Goal: Task Accomplishment & Management: Manage account settings

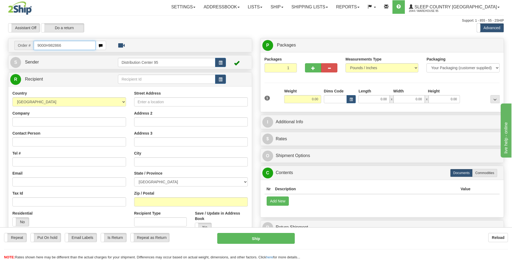
type input "9000H982866"
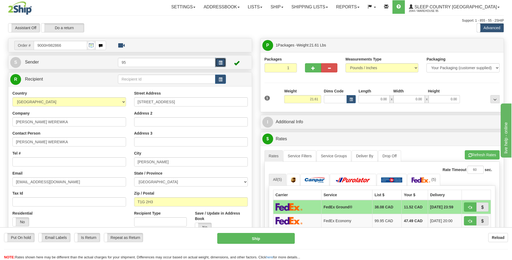
click at [219, 62] on span "button" at bounding box center [221, 63] width 4 height 4
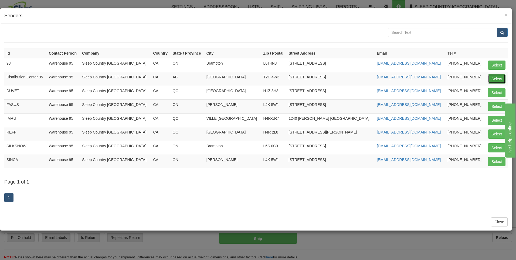
click at [493, 78] on button "Select" at bounding box center [497, 78] width 18 height 9
type input "Distribution Center 95"
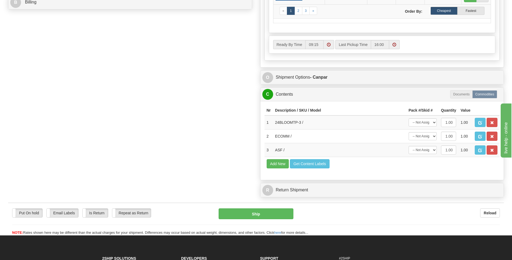
scroll to position [270, 0]
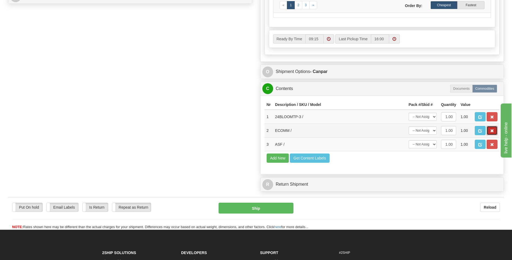
click at [491, 129] on span "button" at bounding box center [492, 131] width 4 height 4
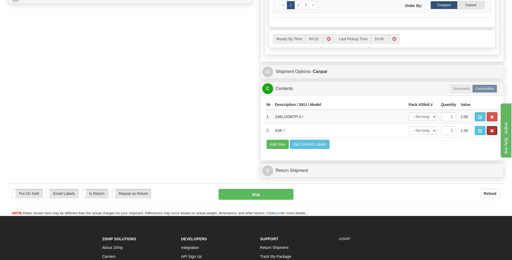
click at [491, 129] on span "button" at bounding box center [492, 131] width 4 height 4
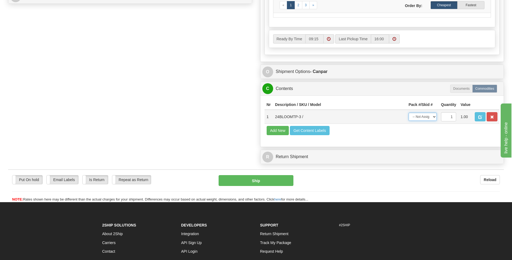
click at [425, 119] on select "-- Not Assigned -- Package 1" at bounding box center [423, 117] width 28 height 8
select select "0"
click at [409, 113] on select "-- Not Assigned -- Package 1" at bounding box center [423, 117] width 28 height 8
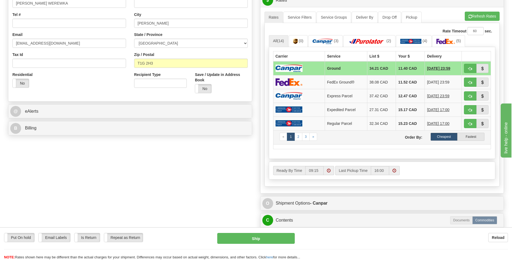
scroll to position [162, 0]
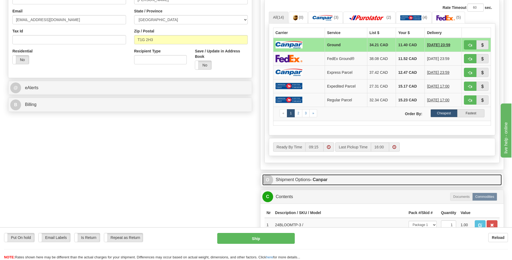
click at [306, 178] on link "O Shipment Options - Canpar" at bounding box center [382, 179] width 240 height 11
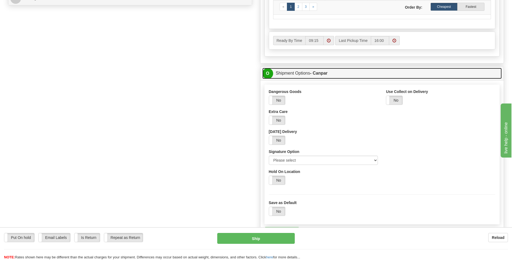
scroll to position [297, 0]
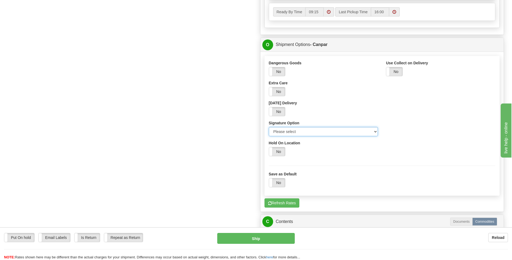
click at [304, 133] on select "Please select No Signature Required Signature Required Adult Signature" at bounding box center [323, 131] width 109 height 9
select select "2"
click at [269, 127] on select "Please select No Signature Required Signature Required Adult Signature" at bounding box center [323, 131] width 109 height 9
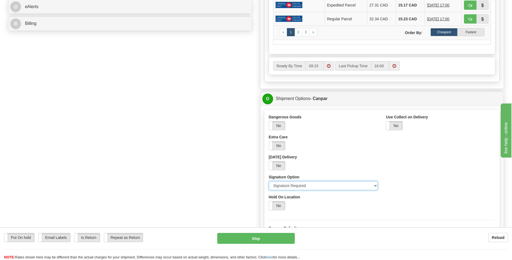
scroll to position [270, 0]
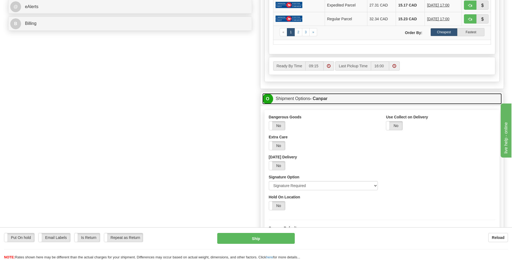
click at [292, 102] on link "O Shipment Options - Canpar" at bounding box center [382, 98] width 240 height 11
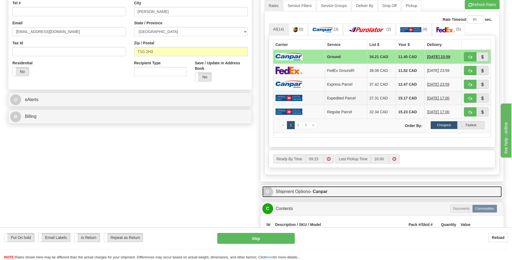
scroll to position [162, 0]
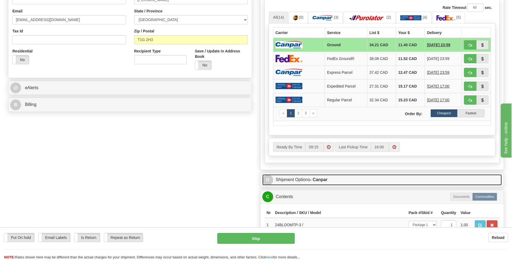
click at [300, 178] on link "O Shipment Options - Canpar" at bounding box center [382, 179] width 240 height 11
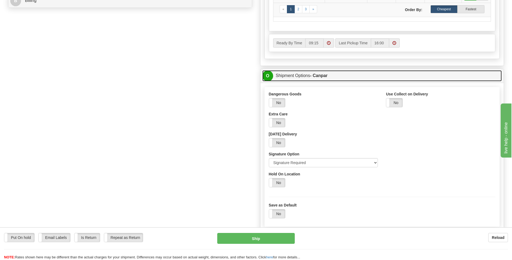
scroll to position [270, 0]
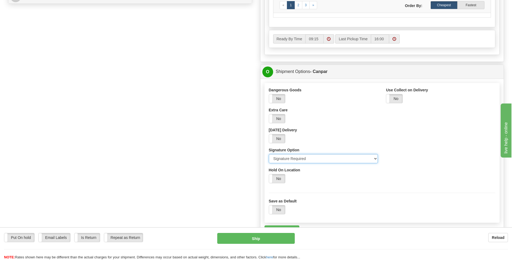
click at [302, 161] on select "Please select No Signature Required Signature Required Adult Signature" at bounding box center [323, 158] width 109 height 9
click at [269, 154] on select "Please select No Signature Required Signature Required Adult Signature" at bounding box center [323, 158] width 109 height 9
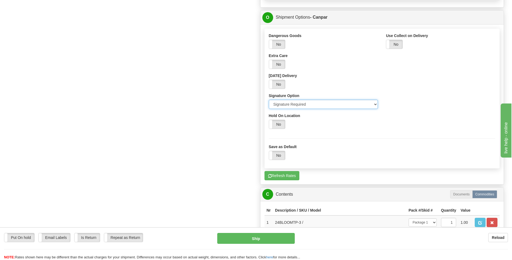
scroll to position [324, 0]
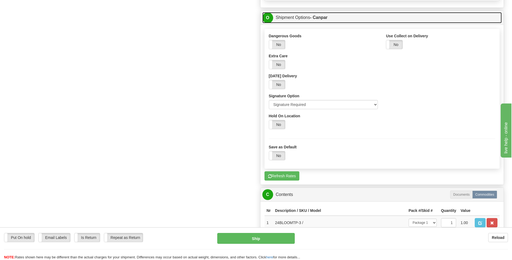
click at [294, 21] on link "O Shipment Options - Canpar" at bounding box center [382, 17] width 240 height 11
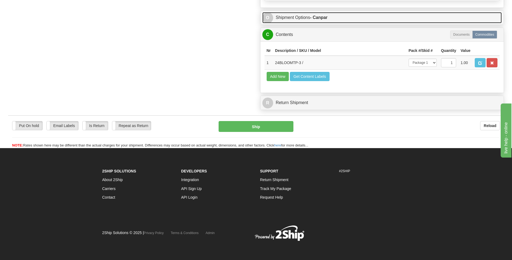
scroll to position [324, 0]
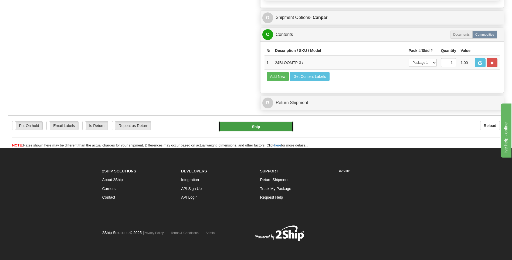
click at [277, 126] on button "Ship" at bounding box center [256, 126] width 75 height 11
type input "1"
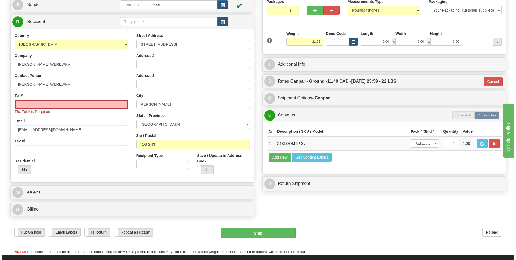
scroll to position [2, 0]
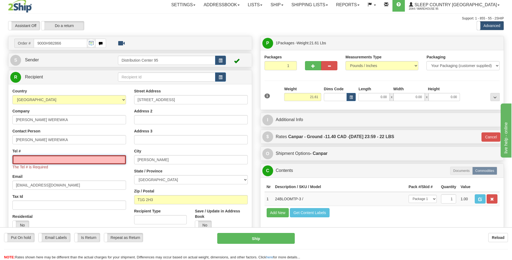
click at [61, 161] on input "Tel #" at bounding box center [69, 159] width 114 height 9
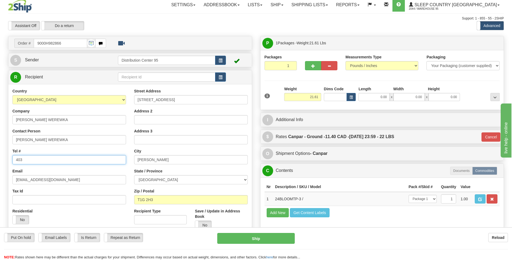
click at [34, 161] on input "403" at bounding box center [69, 159] width 114 height 9
click at [50, 160] on input "403360" at bounding box center [69, 159] width 114 height 9
type input "4033603702"
click at [248, 235] on button "Ship" at bounding box center [255, 238] width 77 height 11
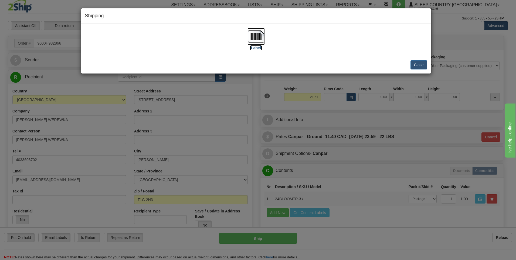
click at [255, 49] on label "[Label]" at bounding box center [256, 47] width 12 height 5
click at [422, 60] on button "Close" at bounding box center [419, 64] width 17 height 9
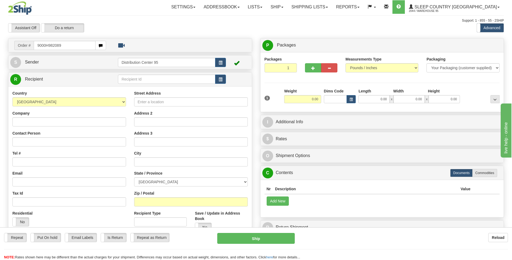
type input "9000H982089"
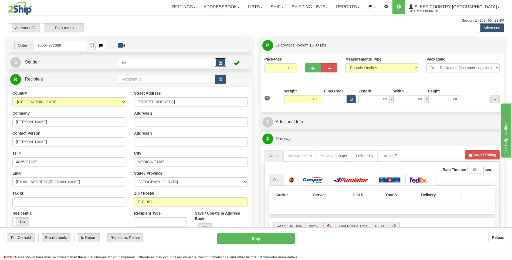
click at [222, 60] on button "button" at bounding box center [220, 62] width 11 height 9
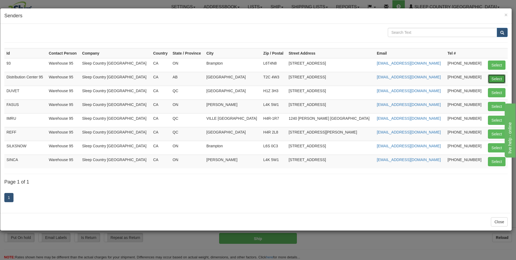
click at [491, 77] on button "Select" at bounding box center [497, 78] width 18 height 9
type input "Distribution Center 95"
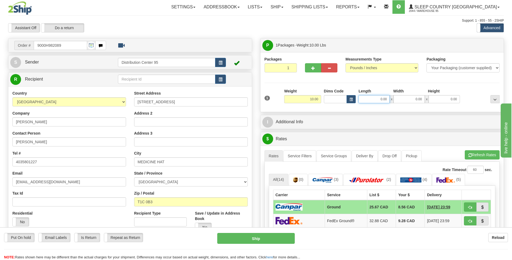
click at [377, 99] on input "0.00" at bounding box center [374, 99] width 31 height 8
type input "0.00"
click at [441, 100] on input "0.00" at bounding box center [444, 99] width 31 height 8
type input "53.00"
click at [414, 97] on input "0.00" at bounding box center [409, 99] width 31 height 8
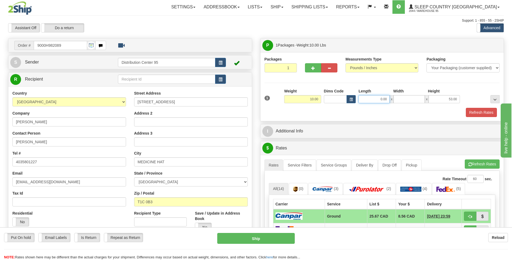
type input "0.00"
click at [371, 99] on input "0.00" at bounding box center [374, 99] width 31 height 8
type input "30.00"
click at [445, 98] on input "53.00" at bounding box center [444, 99] width 31 height 8
click at [417, 100] on input "0.00" at bounding box center [409, 99] width 31 height 8
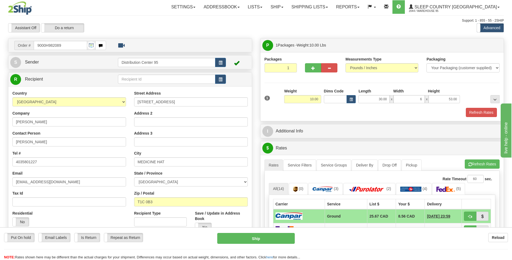
type input "6.00"
click at [430, 113] on div "Refresh Rates" at bounding box center [382, 112] width 238 height 9
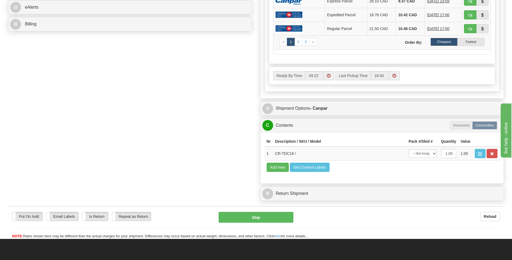
scroll to position [243, 0]
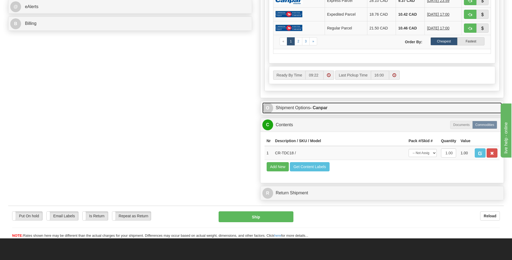
click at [321, 106] on strong "- Canpar" at bounding box center [319, 107] width 18 height 5
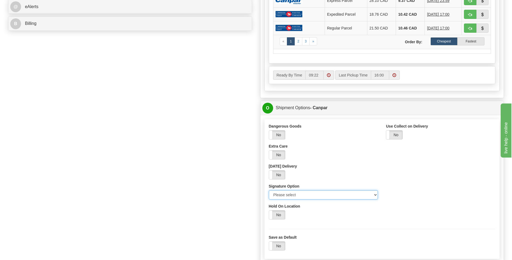
click at [282, 194] on select "Please select No Signature Required Signature Required Adult Signature" at bounding box center [323, 194] width 109 height 9
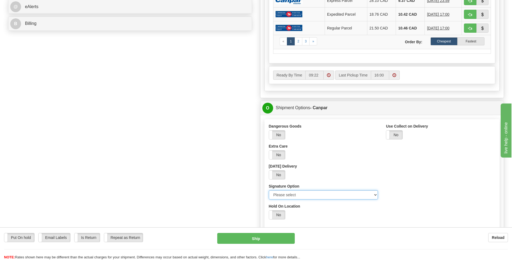
select select "2"
click at [269, 190] on select "Please select No Signature Required Signature Required Adult Signature" at bounding box center [323, 194] width 109 height 9
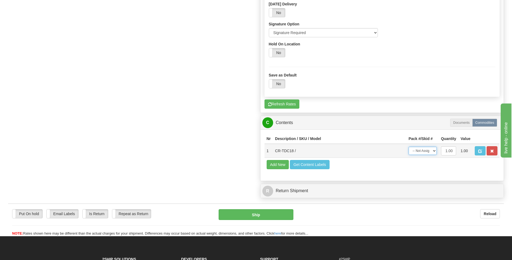
click at [416, 148] on select "-- Not Assigned -- Package 1" at bounding box center [423, 151] width 28 height 8
click at [409, 147] on select "-- Not Assigned -- Package 1" at bounding box center [423, 151] width 28 height 8
drag, startPoint x: 425, startPoint y: 151, endPoint x: 425, endPoint y: 155, distance: 4.1
click at [425, 151] on select "-- Not Assigned -- Package 1" at bounding box center [423, 151] width 28 height 8
click at [409, 147] on select "-- Not Assigned -- Package 1" at bounding box center [423, 151] width 28 height 8
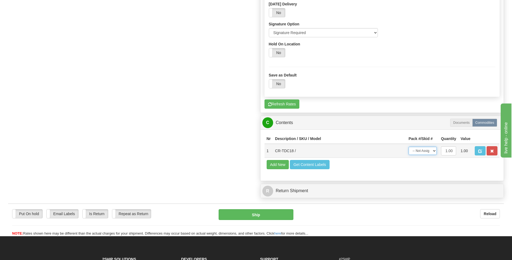
click at [424, 151] on select "-- Not Assigned -- Package 1" at bounding box center [423, 151] width 28 height 8
select select "0"
click at [409, 147] on select "-- Not Assigned -- Package 1" at bounding box center [423, 151] width 28 height 8
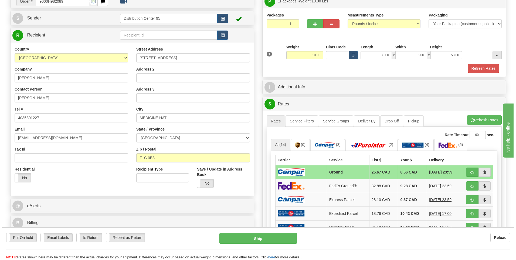
scroll to position [216, 0]
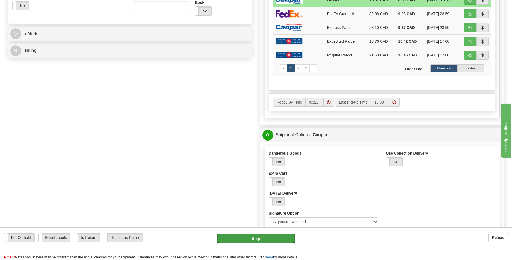
click at [249, 238] on button "Ship" at bounding box center [255, 238] width 77 height 11
type input "1"
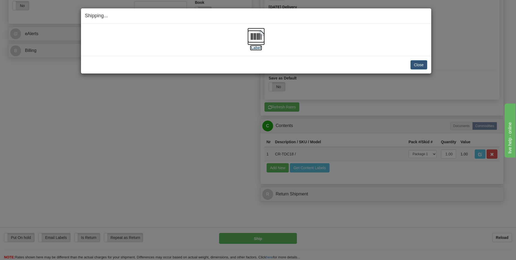
click at [261, 49] on label "[Label]" at bounding box center [256, 47] width 12 height 5
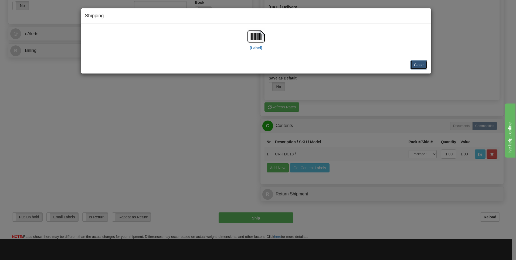
click at [421, 65] on button "Close" at bounding box center [419, 64] width 17 height 9
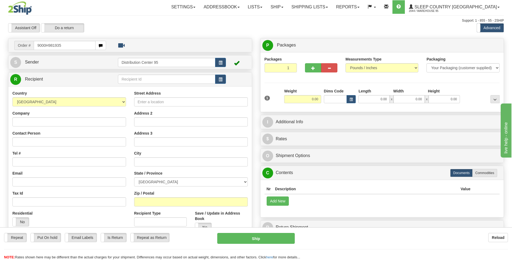
type input "9000H981935"
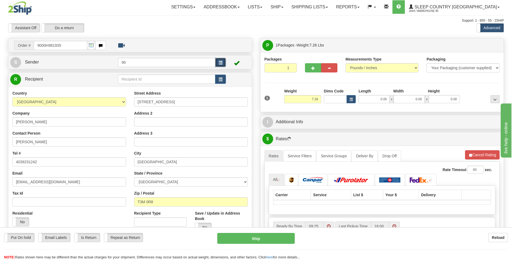
click at [219, 65] on button "button" at bounding box center [220, 62] width 11 height 9
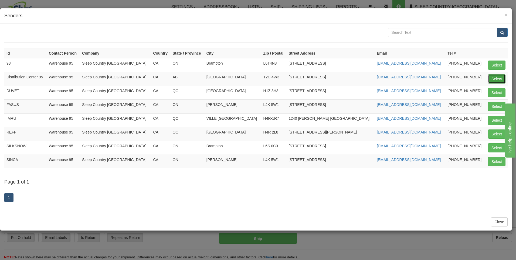
click at [493, 81] on button "Select" at bounding box center [497, 78] width 18 height 9
type input "Distribution Center 95"
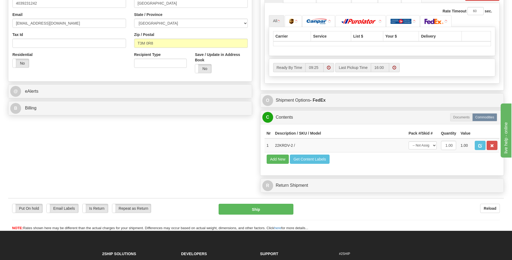
scroll to position [162, 0]
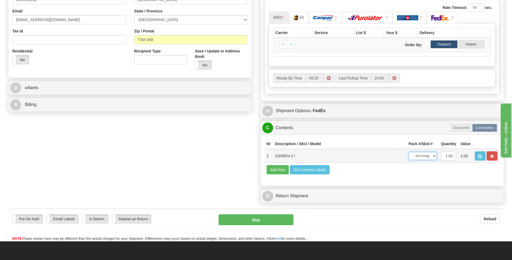
click at [422, 157] on select "-- Not Assigned -- Package 1" at bounding box center [423, 156] width 28 height 8
select select "0"
click at [409, 152] on select "-- Not Assigned -- Package 1" at bounding box center [423, 156] width 28 height 8
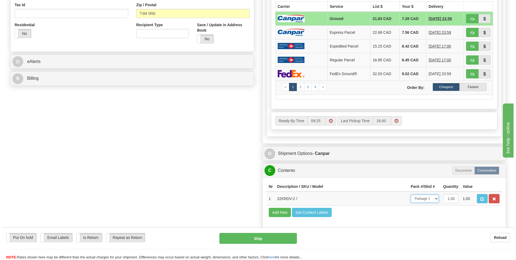
scroll to position [189, 0]
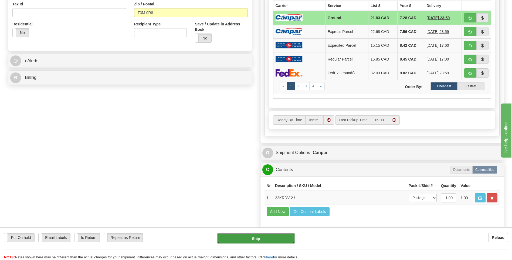
click at [244, 240] on button "Ship" at bounding box center [255, 238] width 77 height 11
type input "1"
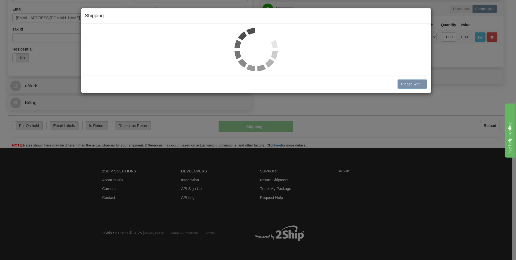
scroll to position [164, 0]
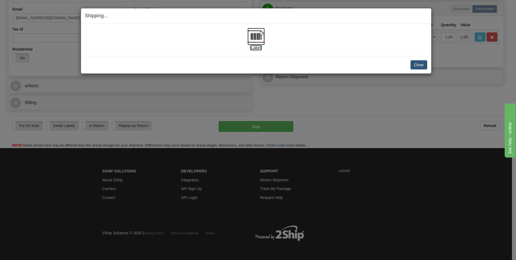
click at [257, 49] on label "[Label]" at bounding box center [256, 47] width 12 height 5
click at [425, 63] on button "Close" at bounding box center [419, 64] width 17 height 9
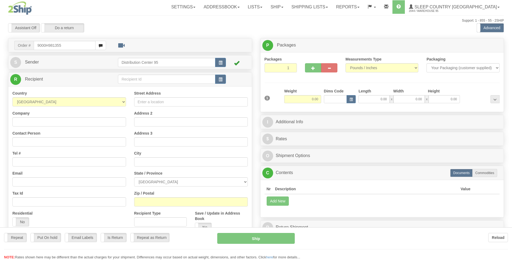
type input "9000H981355"
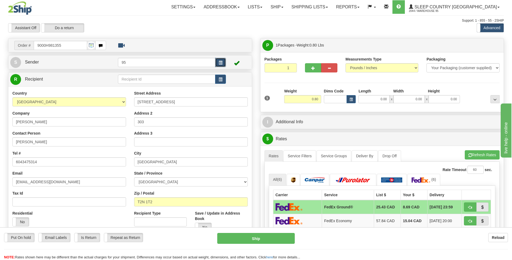
click at [219, 63] on span "button" at bounding box center [221, 63] width 4 height 4
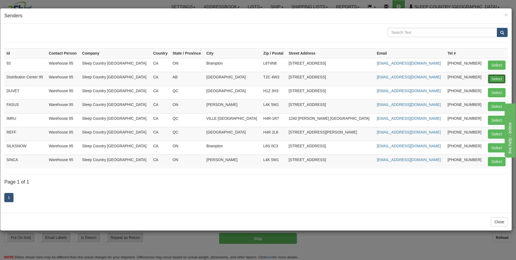
click at [502, 80] on button "Select" at bounding box center [497, 78] width 18 height 9
type input "Distribution Center 95"
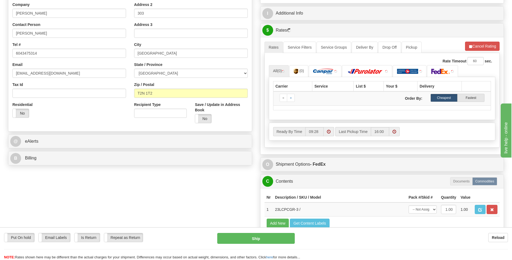
scroll to position [108, 0]
drag, startPoint x: 427, startPoint y: 211, endPoint x: 427, endPoint y: 214, distance: 3.8
click at [427, 211] on select "-- Not Assigned -- Package 1" at bounding box center [423, 210] width 28 height 8
select select "0"
click at [409, 206] on select "-- Not Assigned -- Package 1" at bounding box center [423, 210] width 28 height 8
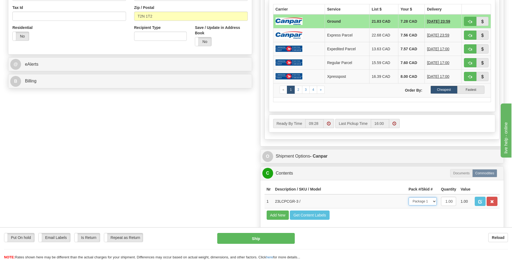
scroll to position [189, 0]
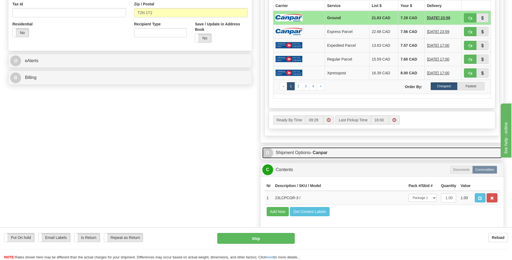
click at [314, 154] on strong "- Canpar" at bounding box center [319, 152] width 18 height 5
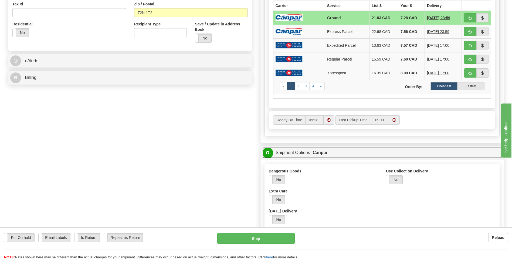
click at [314, 154] on strong "- Canpar" at bounding box center [319, 152] width 18 height 5
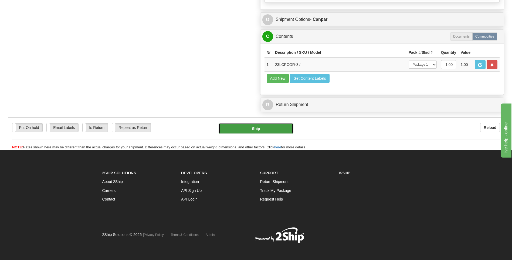
click at [274, 131] on button "Ship" at bounding box center [256, 128] width 75 height 11
type input "1"
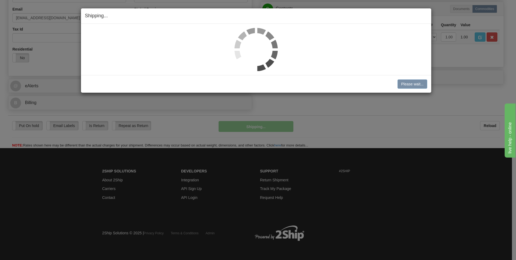
scroll to position [164, 0]
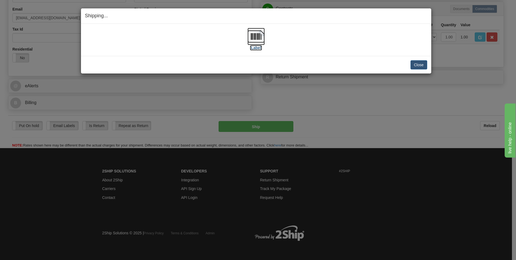
click at [259, 49] on label "[Label]" at bounding box center [256, 47] width 12 height 5
click at [415, 66] on button "Close" at bounding box center [419, 64] width 17 height 9
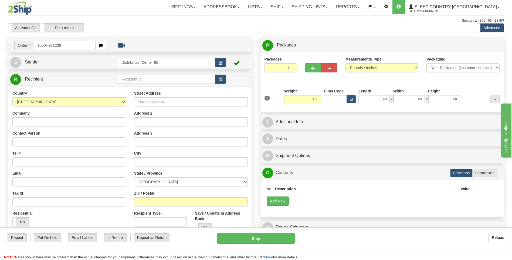
type input "9000H981239"
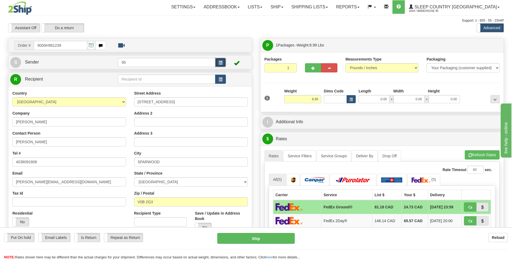
click at [222, 63] on span "button" at bounding box center [221, 63] width 4 height 4
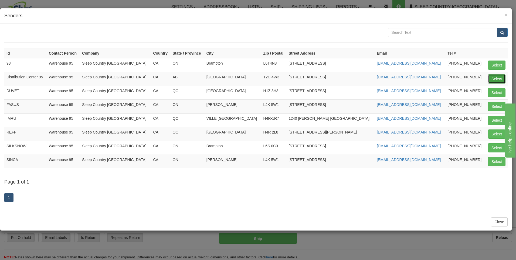
click at [488, 76] on button "Select" at bounding box center [497, 78] width 18 height 9
type input "Distribution Center 95"
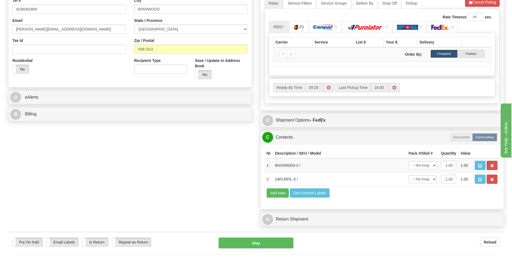
scroll to position [162, 0]
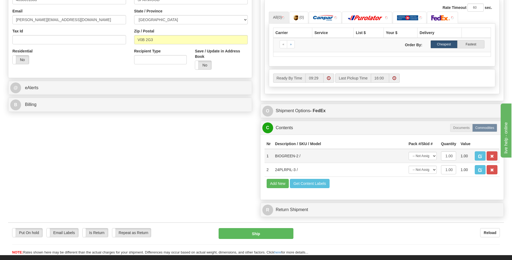
click at [432, 100] on div "A change has been made which could impact your rate estimate. To ensure the est…" at bounding box center [383, 42] width 244 height 117
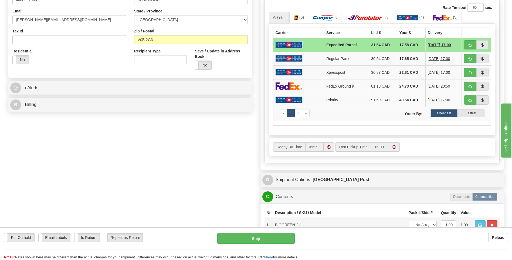
click at [419, 209] on th "Pack #/Skid #" at bounding box center [423, 213] width 32 height 10
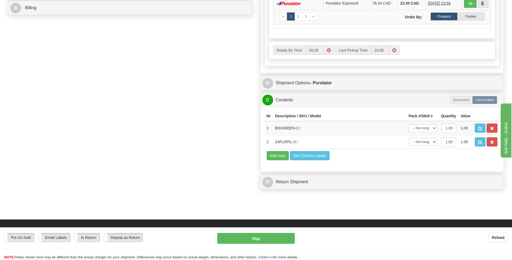
scroll to position [330, 0]
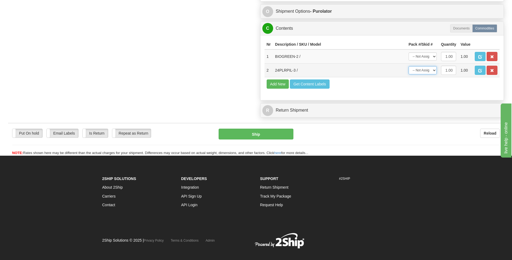
click at [425, 72] on select "-- Not Assigned -- Package 1" at bounding box center [423, 70] width 28 height 8
select select "0"
click at [409, 66] on select "-- Not Assigned -- Package 1" at bounding box center [423, 70] width 28 height 8
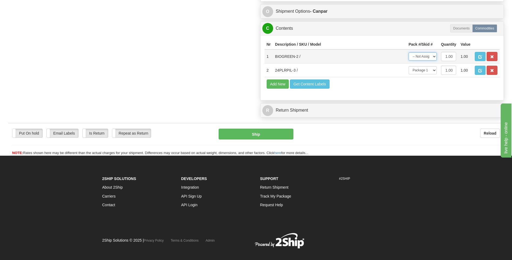
click at [426, 56] on select "-- Not Assigned -- Package 1" at bounding box center [423, 56] width 28 height 8
select select "0"
click at [409, 52] on select "-- Not Assigned -- Package 1" at bounding box center [423, 56] width 28 height 8
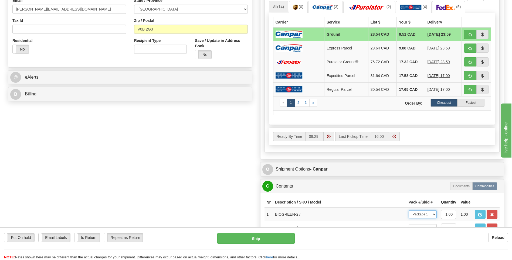
scroll to position [195, 0]
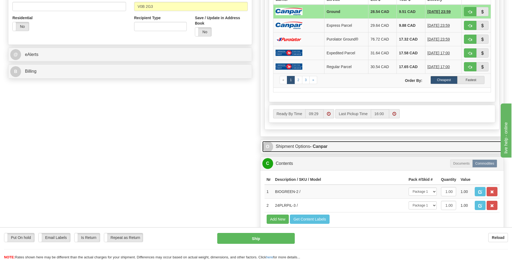
click at [309, 147] on link "O Shipment Options - Canpar" at bounding box center [382, 146] width 240 height 11
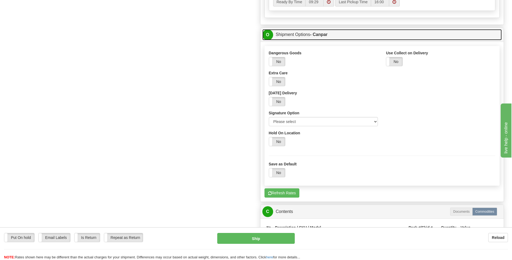
scroll to position [330, 0]
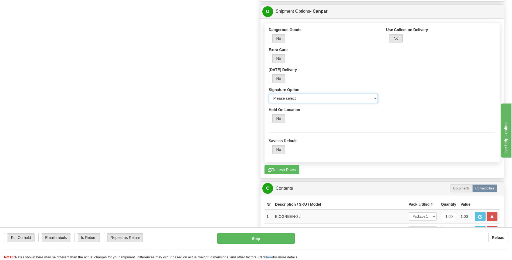
click at [290, 98] on select "Please select No Signature Required Signature Required Adult Signature" at bounding box center [323, 98] width 109 height 9
select select "2"
click at [269, 94] on select "Please select No Signature Required Signature Required Adult Signature" at bounding box center [323, 98] width 109 height 9
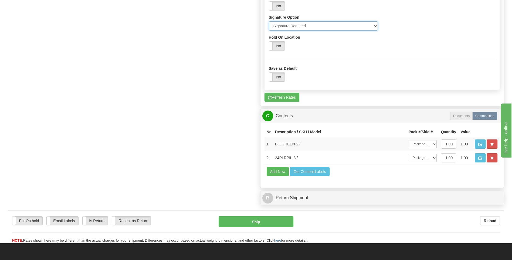
scroll to position [486, 0]
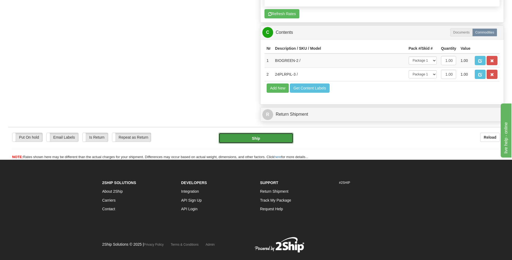
click at [265, 134] on button "Ship" at bounding box center [256, 138] width 75 height 11
type input "1"
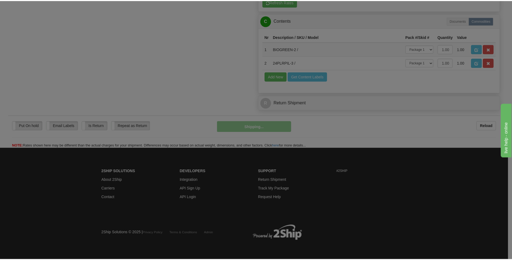
scroll to position [300, 0]
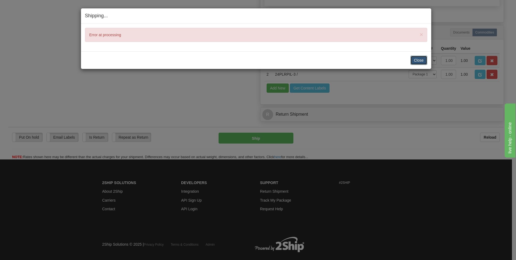
click at [424, 58] on button "Close" at bounding box center [419, 60] width 17 height 9
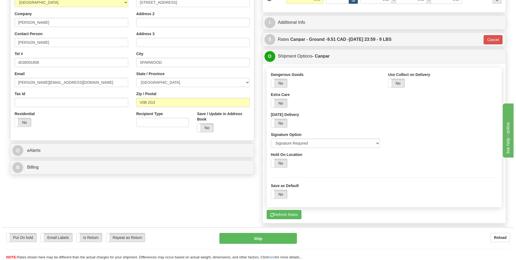
scroll to position [135, 0]
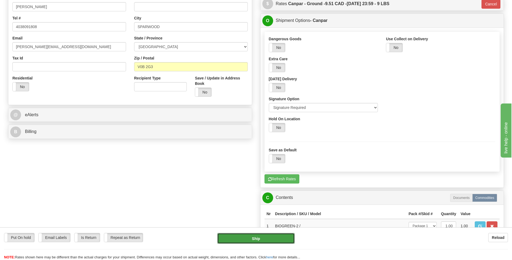
click at [277, 238] on button "Ship" at bounding box center [255, 238] width 77 height 11
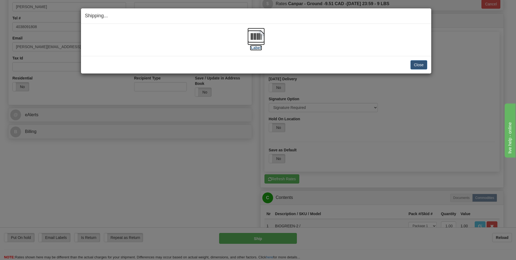
click at [258, 46] on label "[Label]" at bounding box center [256, 47] width 12 height 5
click at [421, 66] on button "Close" at bounding box center [419, 64] width 17 height 9
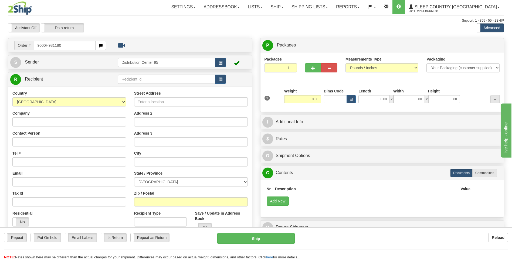
type input "9000H981180"
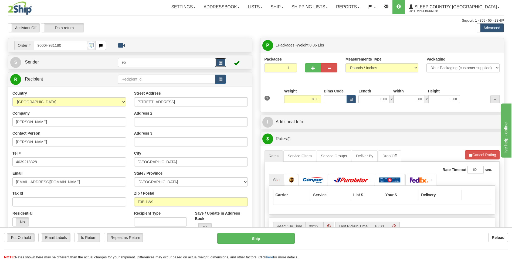
click at [220, 66] on button "button" at bounding box center [220, 62] width 11 height 9
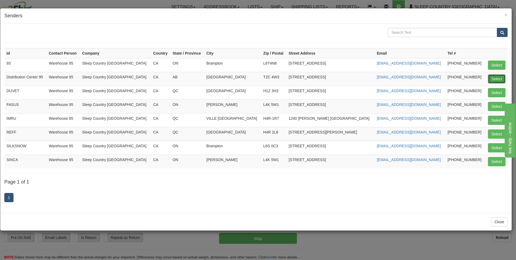
click at [499, 76] on button "Select" at bounding box center [497, 78] width 18 height 9
type input "Distribution Center 95"
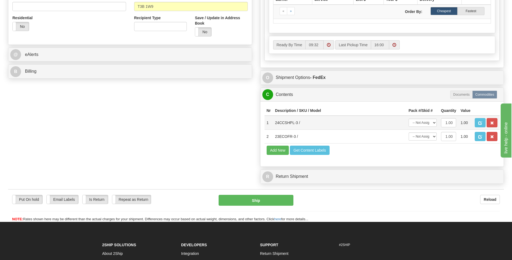
scroll to position [216, 0]
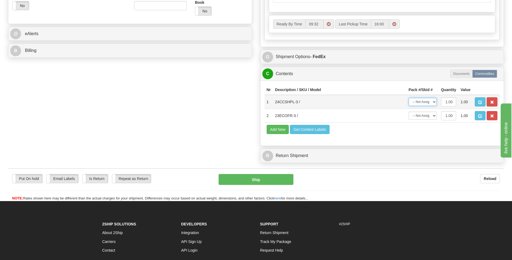
click at [420, 105] on select "-- Not Assigned -- Package 1" at bounding box center [423, 102] width 28 height 8
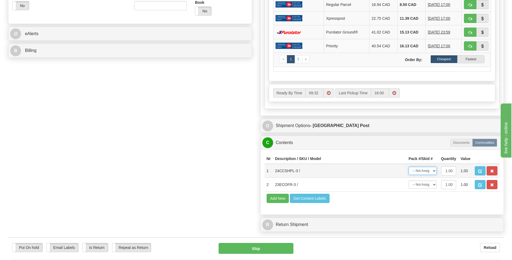
select select "0"
click at [409, 167] on select "-- Not Assigned -- Package 1" at bounding box center [423, 171] width 28 height 8
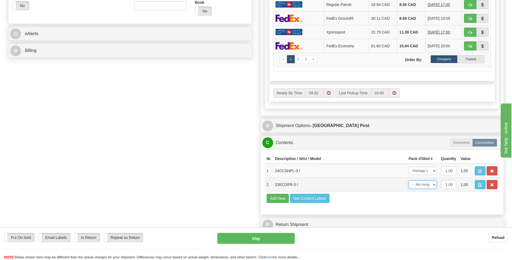
click at [423, 187] on select "-- Not Assigned -- Package 1" at bounding box center [423, 184] width 28 height 8
select select "0"
click at [409, 180] on select "-- Not Assigned -- Package 1" at bounding box center [423, 184] width 28 height 8
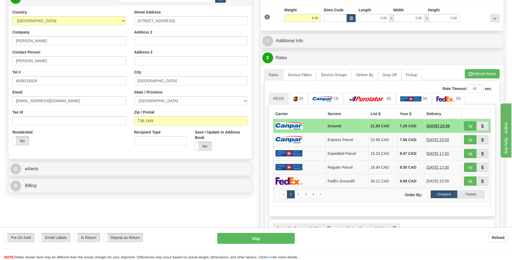
scroll to position [189, 0]
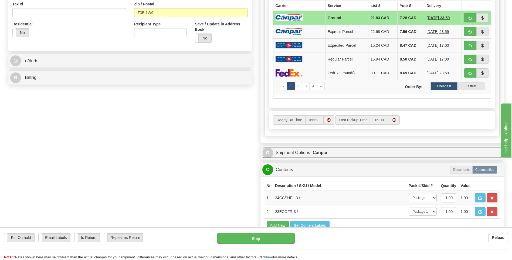
click at [315, 150] on link "O Shipment Options - Canpar" at bounding box center [382, 152] width 240 height 11
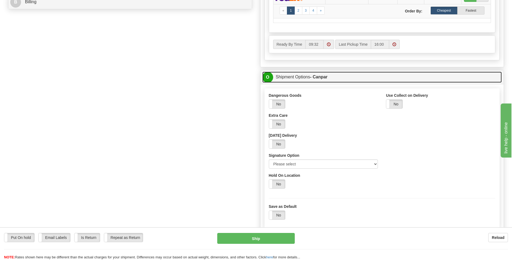
scroll to position [270, 0]
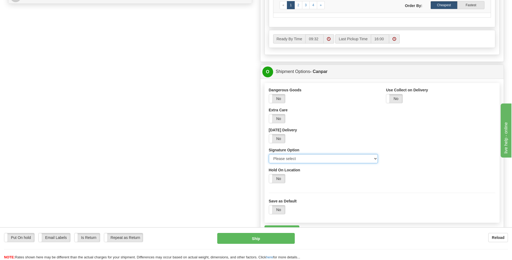
click at [314, 161] on select "Please select No Signature Required Signature Required Adult Signature" at bounding box center [323, 158] width 109 height 9
click at [269, 154] on select "Please select No Signature Required Signature Required Adult Signature" at bounding box center [323, 158] width 109 height 9
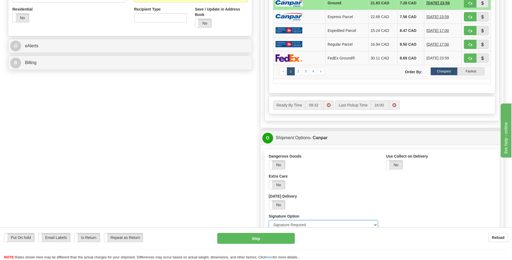
scroll to position [189, 0]
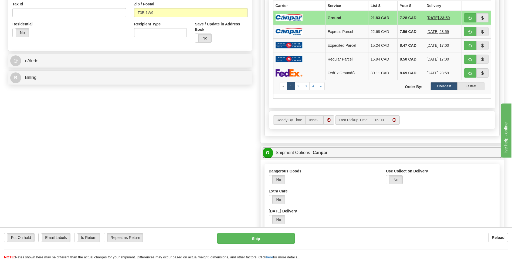
click at [292, 154] on link "O Shipment Options - Canpar" at bounding box center [382, 152] width 240 height 11
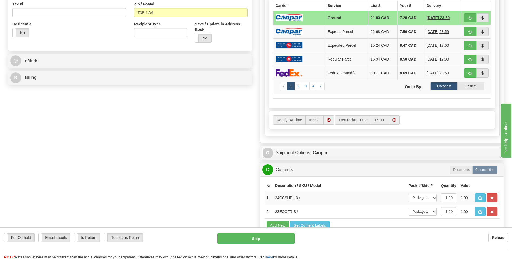
click at [292, 154] on link "O Shipment Options - Canpar" at bounding box center [382, 152] width 240 height 11
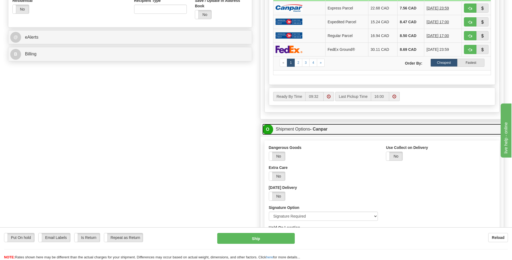
scroll to position [243, 0]
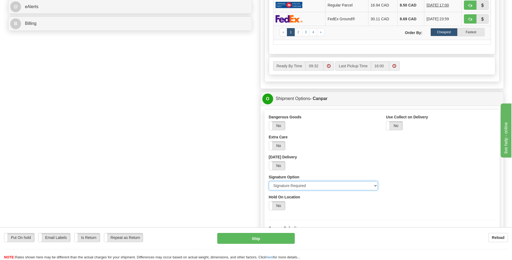
click at [305, 188] on select "Please select No Signature Required Signature Required Adult Signature" at bounding box center [323, 185] width 109 height 9
select select "0"
click at [269, 181] on select "Please select No Signature Required Signature Required Adult Signature" at bounding box center [323, 185] width 109 height 9
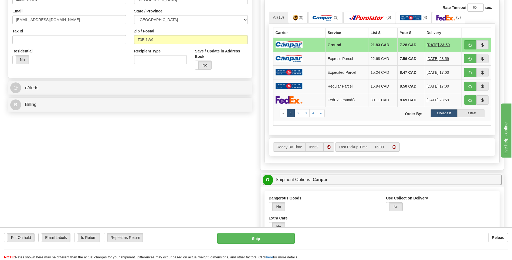
click at [308, 182] on link "O Shipment Options - Canpar" at bounding box center [382, 179] width 240 height 11
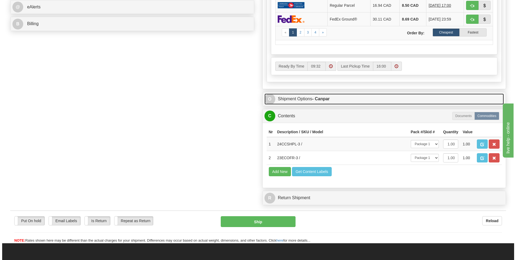
scroll to position [270, 0]
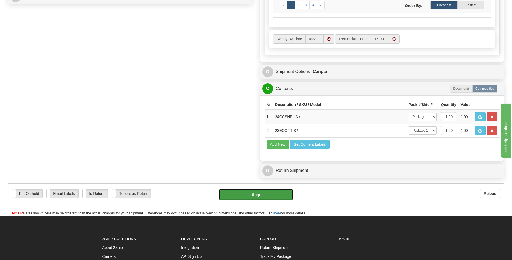
click at [268, 192] on button "Ship" at bounding box center [256, 194] width 75 height 11
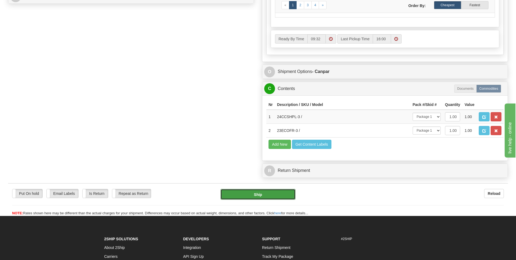
type input "1"
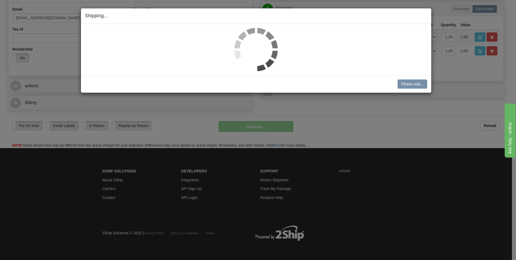
scroll to position [164, 0]
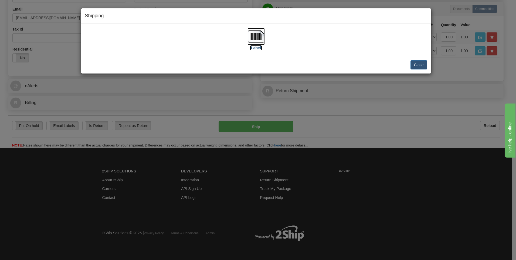
click at [259, 48] on label "[Label]" at bounding box center [256, 47] width 12 height 5
click at [419, 65] on button "Close" at bounding box center [419, 64] width 17 height 9
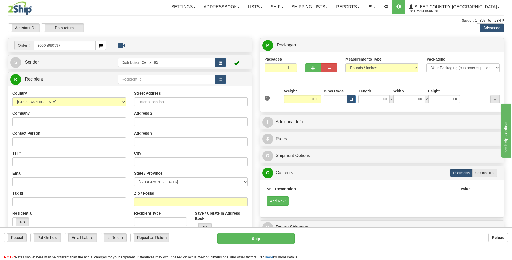
type input "9000h980537"
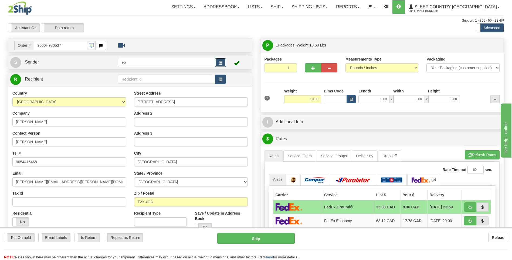
click at [222, 61] on span "button" at bounding box center [221, 63] width 4 height 4
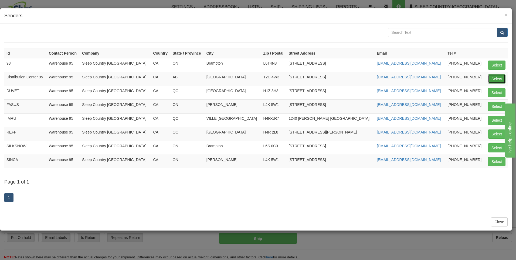
click at [498, 80] on button "Select" at bounding box center [497, 78] width 18 height 9
type input "Distribution Center 95"
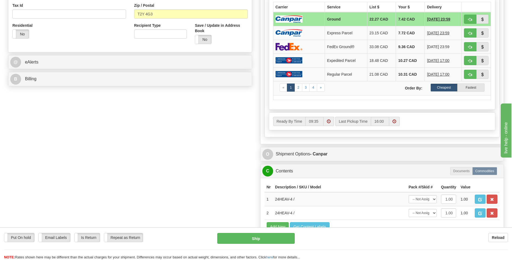
scroll to position [189, 0]
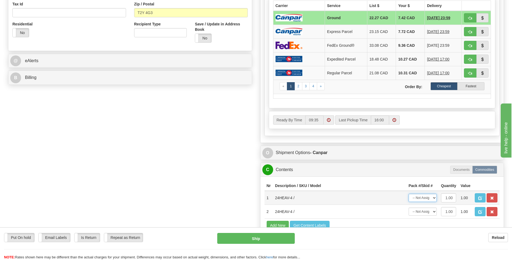
click at [434, 198] on select "-- Not Assigned -- Package 1" at bounding box center [423, 198] width 28 height 8
select select "0"
click at [409, 194] on select "-- Not Assigned -- Package 1" at bounding box center [423, 198] width 28 height 8
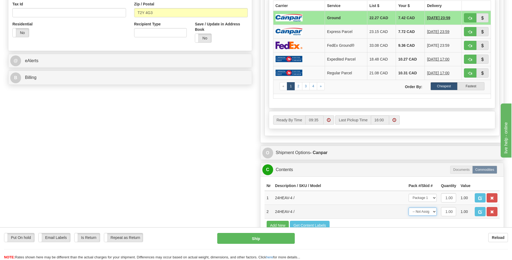
click at [429, 211] on select "-- Not Assigned -- Package 1" at bounding box center [423, 211] width 28 height 8
select select "0"
click at [409, 207] on select "-- Not Assigned -- Package 1" at bounding box center [423, 211] width 28 height 8
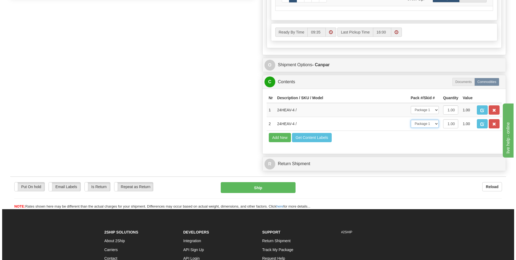
scroll to position [297, 0]
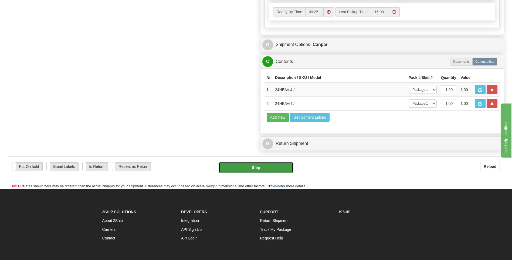
click at [275, 164] on button "Ship" at bounding box center [256, 167] width 75 height 11
type input "1"
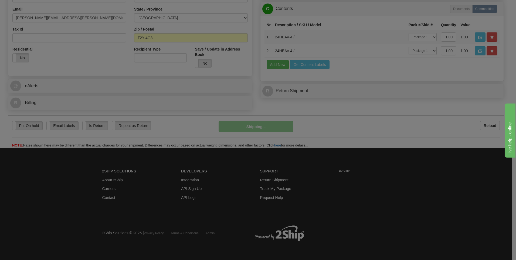
scroll to position [152, 0]
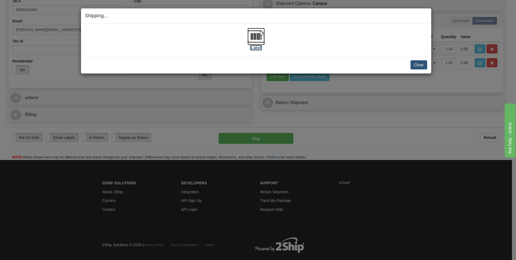
click at [255, 49] on label "[Label]" at bounding box center [256, 47] width 12 height 5
click at [418, 68] on button "Close" at bounding box center [419, 64] width 17 height 9
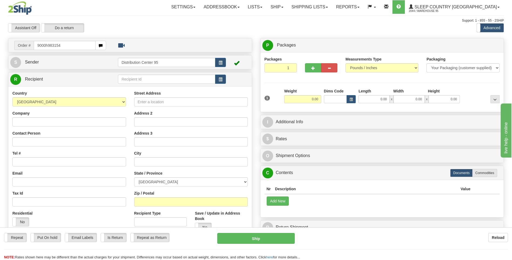
type input "9000h983154"
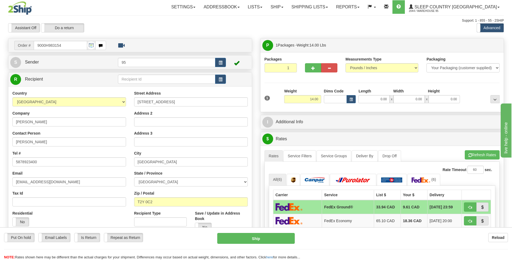
click at [223, 67] on td "95" at bounding box center [172, 62] width 108 height 11
click at [222, 63] on button "button" at bounding box center [220, 62] width 11 height 9
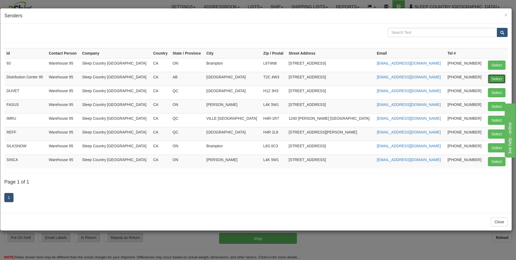
click at [499, 76] on button "Select" at bounding box center [497, 78] width 18 height 9
type input "Distribution Center 95"
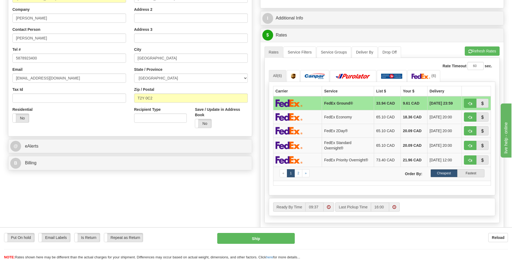
scroll to position [216, 0]
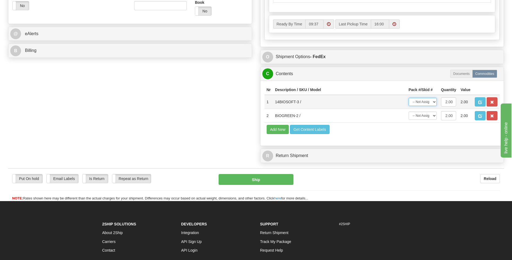
click at [430, 101] on select "-- Not Assigned -- Package 1" at bounding box center [423, 102] width 28 height 8
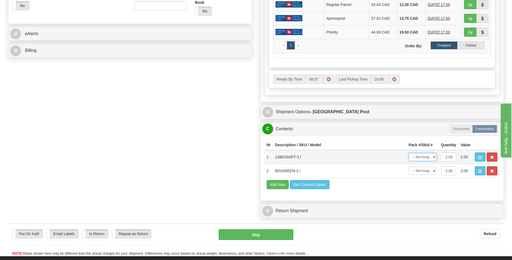
click at [424, 161] on select "-- Not Assigned -- Package 1" at bounding box center [423, 157] width 28 height 8
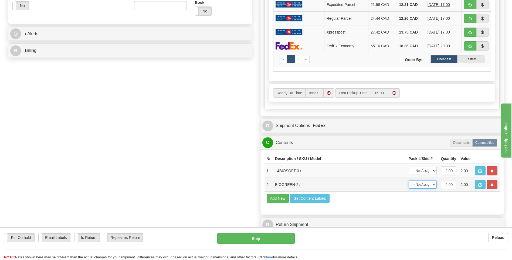
click at [421, 186] on select "-- Not Assigned -- Package 1" at bounding box center [423, 184] width 28 height 8
select select "0"
click at [409, 180] on select "-- Not Assigned -- Package 1" at bounding box center [423, 184] width 28 height 8
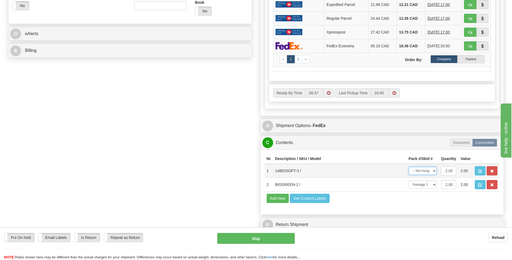
click at [423, 171] on select "-- Not Assigned -- Package 1" at bounding box center [423, 171] width 28 height 8
select select "0"
click at [409, 167] on select "-- Not Assigned -- Package 1" at bounding box center [423, 171] width 28 height 8
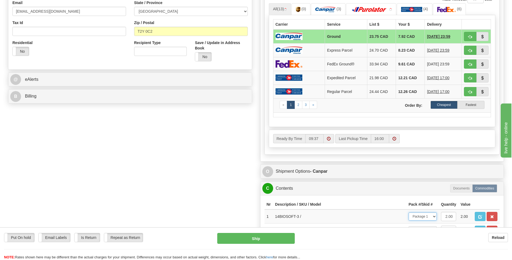
scroll to position [168, 0]
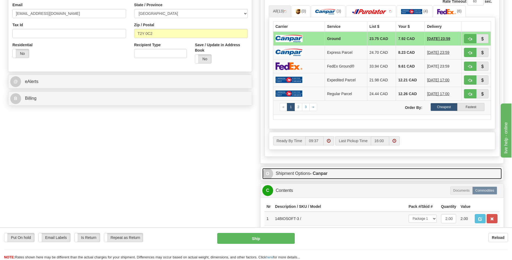
click at [302, 173] on link "O Shipment Options - Canpar" at bounding box center [382, 173] width 240 height 11
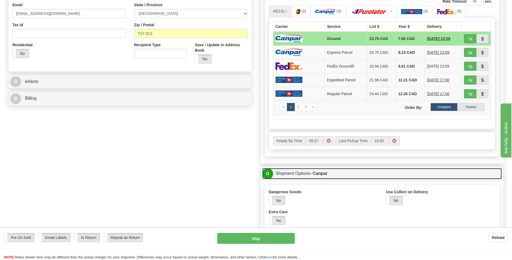
scroll to position [249, 0]
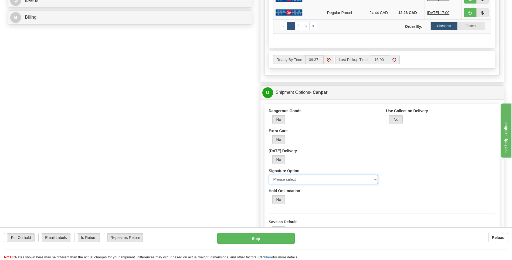
click at [314, 179] on select "Please select No Signature Required Signature Required Adult Signature" at bounding box center [323, 179] width 109 height 9
select select "2"
click at [269, 175] on select "Please select No Signature Required Signature Required Adult Signature" at bounding box center [323, 179] width 109 height 9
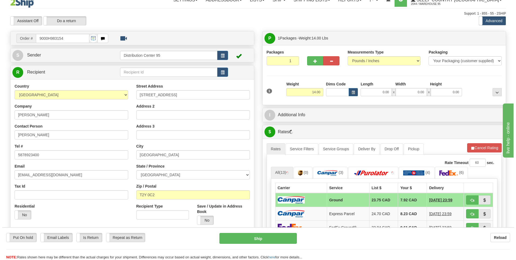
scroll to position [27, 0]
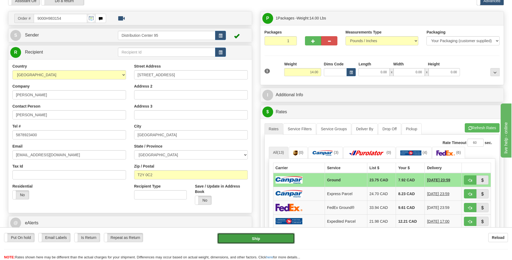
click at [268, 236] on button "Ship" at bounding box center [255, 238] width 77 height 11
type input "1"
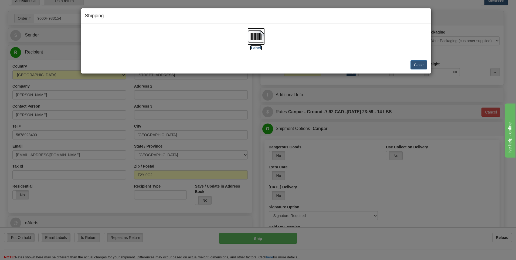
click at [258, 48] on label "[Label]" at bounding box center [256, 47] width 12 height 5
click at [422, 62] on button "Close" at bounding box center [419, 64] width 17 height 9
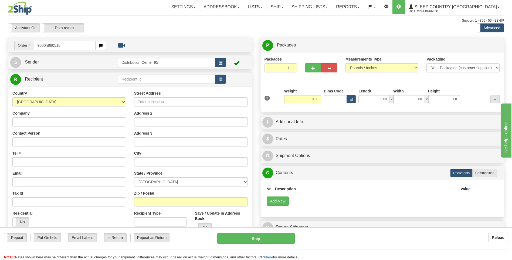
type input "9000h980518"
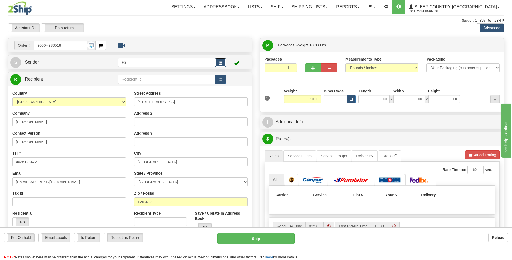
click at [217, 62] on button "button" at bounding box center [220, 62] width 11 height 9
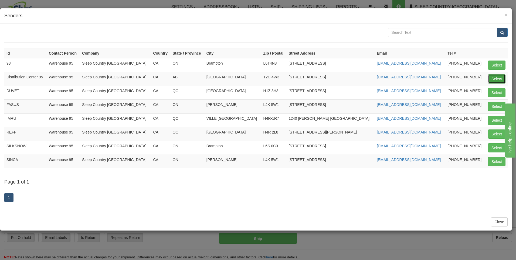
click at [505, 80] on button "Select" at bounding box center [497, 78] width 18 height 9
type input "Distribution Center 95"
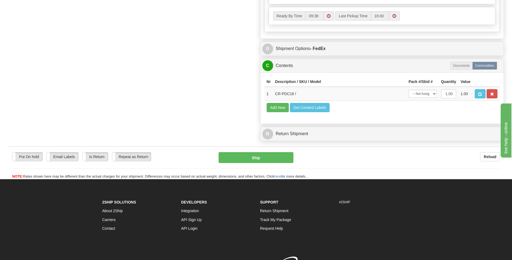
scroll to position [326, 0]
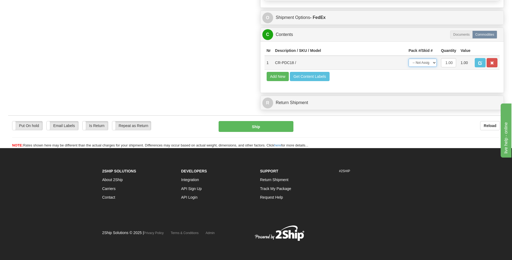
click at [425, 65] on select "-- Not Assigned -- Package 1" at bounding box center [423, 63] width 28 height 8
select select "0"
click at [409, 59] on select "-- Not Assigned -- Package 1" at bounding box center [423, 63] width 28 height 8
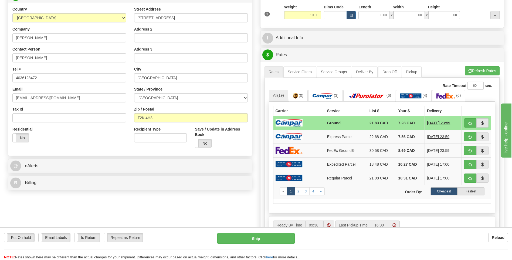
scroll to position [83, 0]
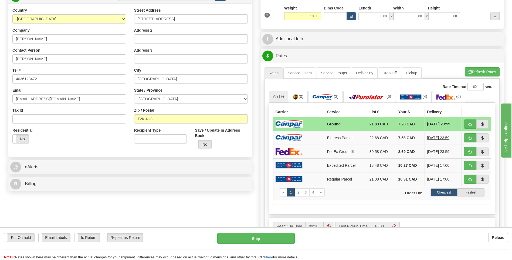
click at [304, 123] on td at bounding box center [299, 124] width 52 height 14
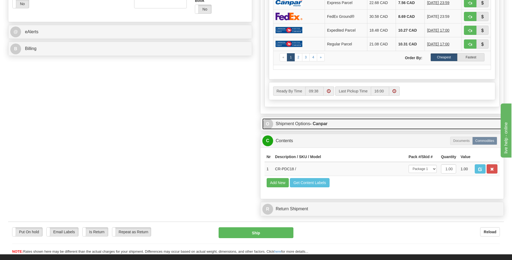
click at [301, 125] on link "O Shipment Options - Canpar" at bounding box center [382, 123] width 240 height 11
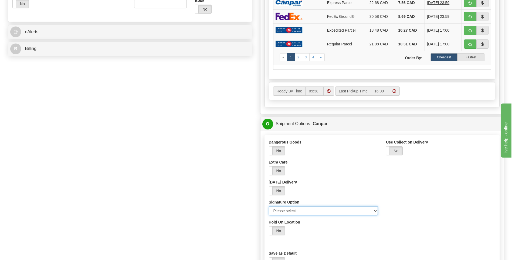
click at [303, 209] on select "Please select No Signature Required Signature Required Adult Signature" at bounding box center [323, 210] width 109 height 9
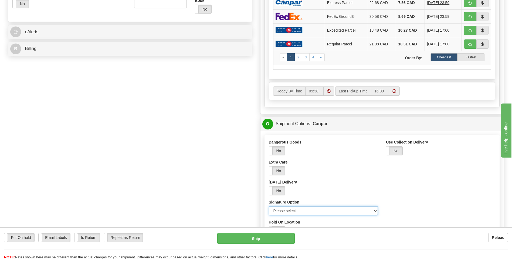
select select "2"
click at [269, 206] on select "Please select No Signature Required Signature Required Adult Signature" at bounding box center [323, 210] width 109 height 9
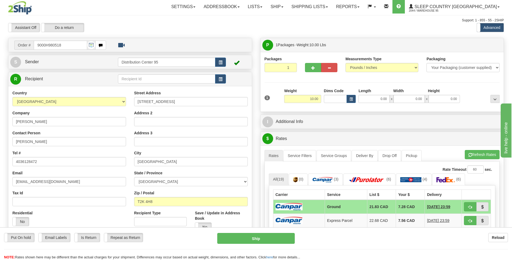
scroll to position [0, 0]
click at [379, 99] on input "0.00" at bounding box center [374, 99] width 31 height 8
type input "0.00"
click at [418, 100] on input "0.00" at bounding box center [409, 99] width 31 height 8
type input "0.00"
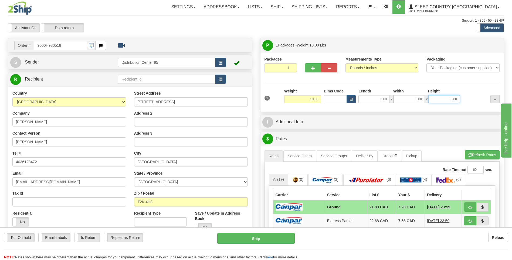
click at [442, 103] on input "0.00" at bounding box center [444, 99] width 31 height 8
type input "53.00"
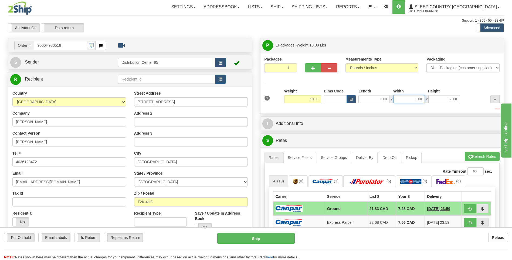
click at [419, 99] on input "0.00" at bounding box center [409, 99] width 31 height 8
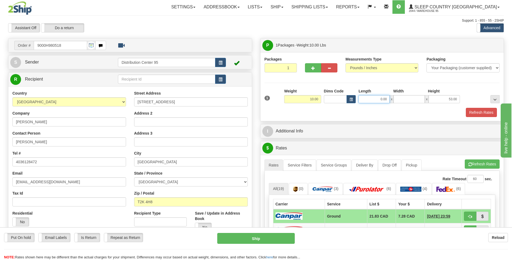
type input "0.00"
click at [383, 99] on input "0.00" at bounding box center [374, 99] width 31 height 8
type input "30.00"
click at [405, 100] on input "0.00" at bounding box center [409, 99] width 31 height 8
drag, startPoint x: 405, startPoint y: 100, endPoint x: 401, endPoint y: 98, distance: 5.1
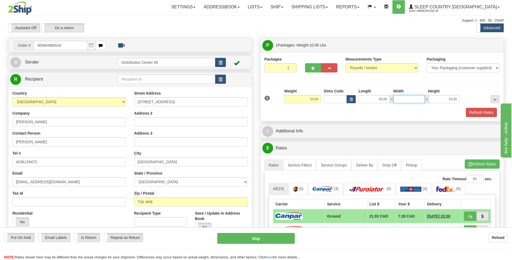
click at [401, 97] on input "Width" at bounding box center [409, 99] width 31 height 8
type input "6.00"
drag, startPoint x: 414, startPoint y: 88, endPoint x: 414, endPoint y: 91, distance: 3.5
click at [414, 88] on div "Packages 1 1 Measurements Type" at bounding box center [382, 86] width 235 height 60
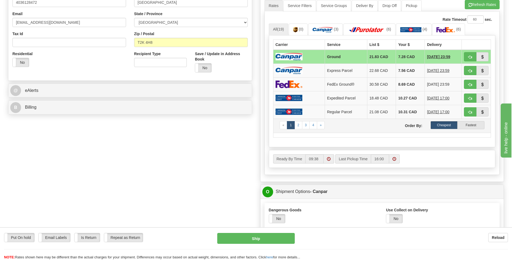
scroll to position [162, 0]
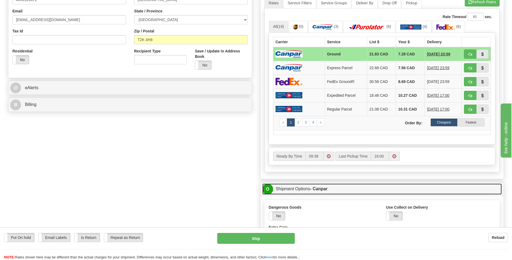
click at [309, 189] on link "O Shipment Options - Canpar" at bounding box center [382, 188] width 240 height 11
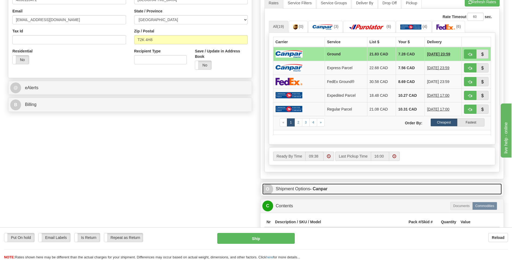
click at [309, 187] on link "O Shipment Options - Canpar" at bounding box center [382, 188] width 240 height 11
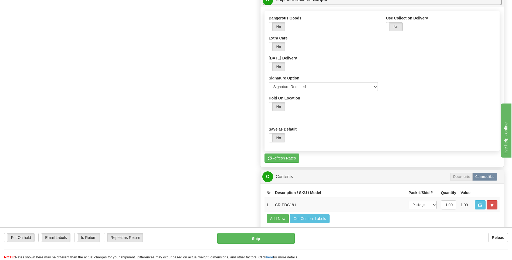
scroll to position [378, 0]
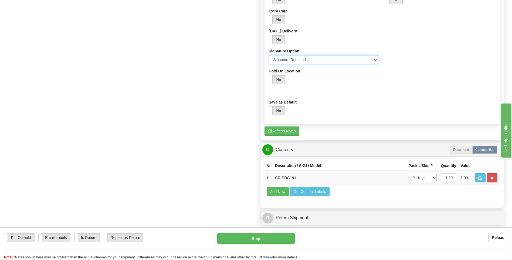
click at [288, 60] on select "Please select No Signature Required Signature Required Adult Signature" at bounding box center [323, 59] width 109 height 9
select select "1"
click at [269, 55] on select "Please select No Signature Required Signature Required Adult Signature" at bounding box center [323, 59] width 109 height 9
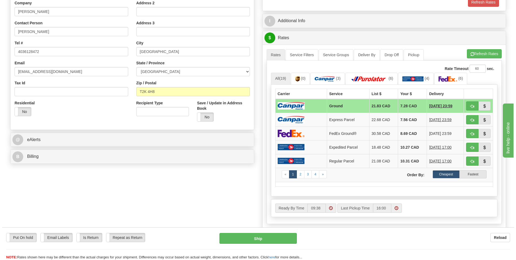
scroll to position [216, 0]
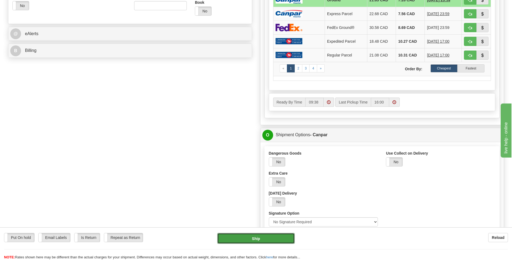
click at [251, 240] on button "Ship" at bounding box center [255, 238] width 77 height 11
type input "1"
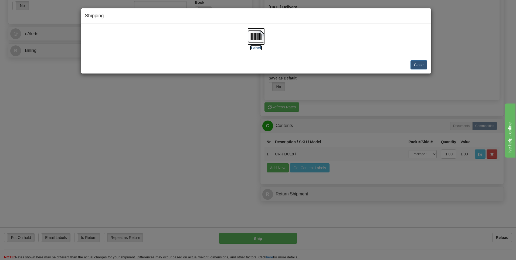
click at [256, 46] on label "[Label]" at bounding box center [256, 47] width 12 height 5
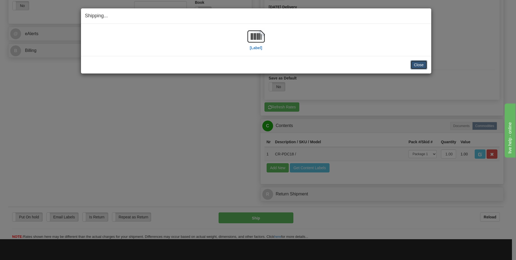
click at [417, 62] on button "Close" at bounding box center [419, 64] width 17 height 9
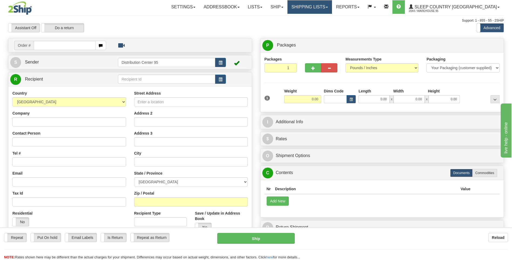
click at [332, 9] on link "Shipping lists" at bounding box center [310, 7] width 45 height 14
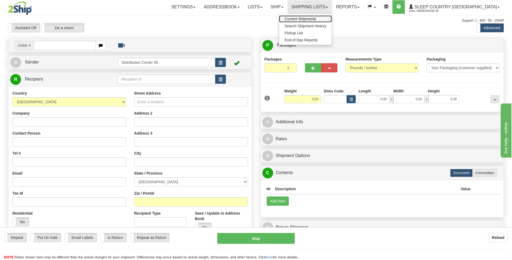
click at [332, 16] on link "Current Shipments" at bounding box center [305, 18] width 53 height 7
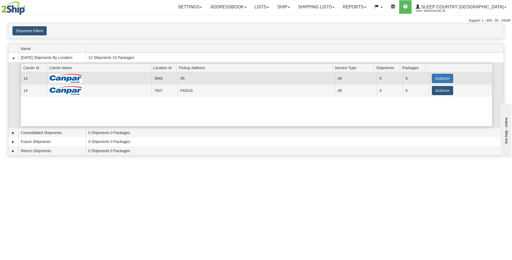
click at [436, 77] on button "Actions" at bounding box center [443, 78] width 22 height 9
click at [423, 96] on span "Close" at bounding box center [421, 95] width 12 height 4
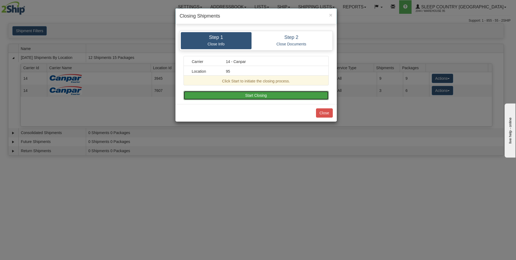
click at [223, 95] on button "Start Closing" at bounding box center [256, 95] width 145 height 9
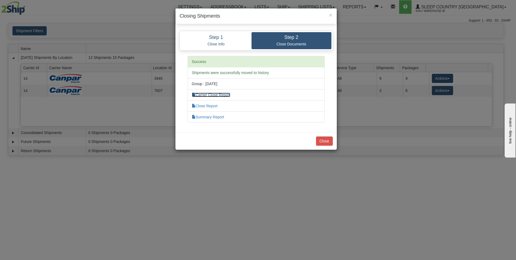
click at [216, 94] on link "Carrier Close Report" at bounding box center [211, 95] width 38 height 4
click at [207, 117] on link "Summary Report" at bounding box center [208, 117] width 32 height 4
click at [323, 141] on button "Close" at bounding box center [324, 140] width 17 height 9
